Goal: Task Accomplishment & Management: Use online tool/utility

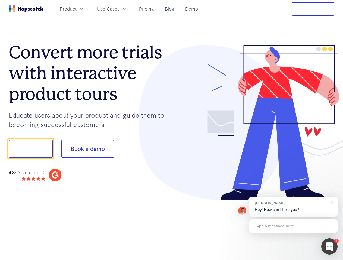
click at [171, 130] on div at bounding box center [252, 123] width 163 height 156
click at [76, 9] on span "Product" at bounding box center [68, 8] width 17 height 7
click at [119, 9] on span "Use Cases" at bounding box center [108, 8] width 22 height 7
click at [313, 9] on button "Free Trial" at bounding box center [313, 9] width 42 height 14
click at [30, 149] on button "Show me!" at bounding box center [31, 149] width 44 height 18
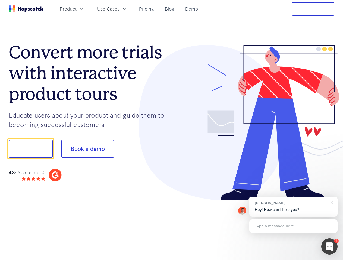
click at [87, 149] on button "Book a demo" at bounding box center [87, 149] width 53 height 18
click at [329, 247] on div at bounding box center [329, 247] width 16 height 16
click at [293, 207] on div "[PERSON_NAME] Hey! How can I help you?" at bounding box center [293, 207] width 88 height 20
click at [330, 260] on div "1 [PERSON_NAME] Hey! How can I help you? Type a message here... Free live chat …" at bounding box center [171, 260] width 343 height 0
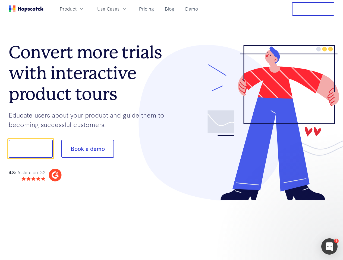
click at [293, 226] on div at bounding box center [286, 184] width 102 height 108
